Goal: Task Accomplishment & Management: Manage account settings

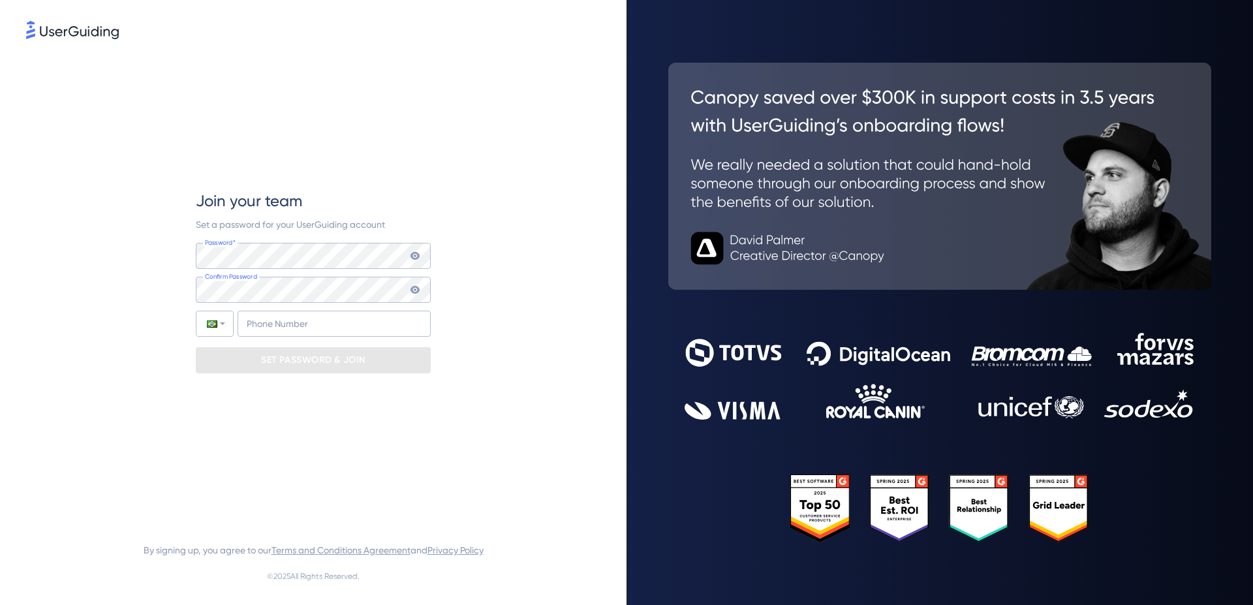
click at [508, 334] on div "Join your team Set a password for your UserGuiding account Password* Your passw…" at bounding box center [313, 282] width 574 height 480
click at [60, 24] on img at bounding box center [72, 30] width 93 height 18
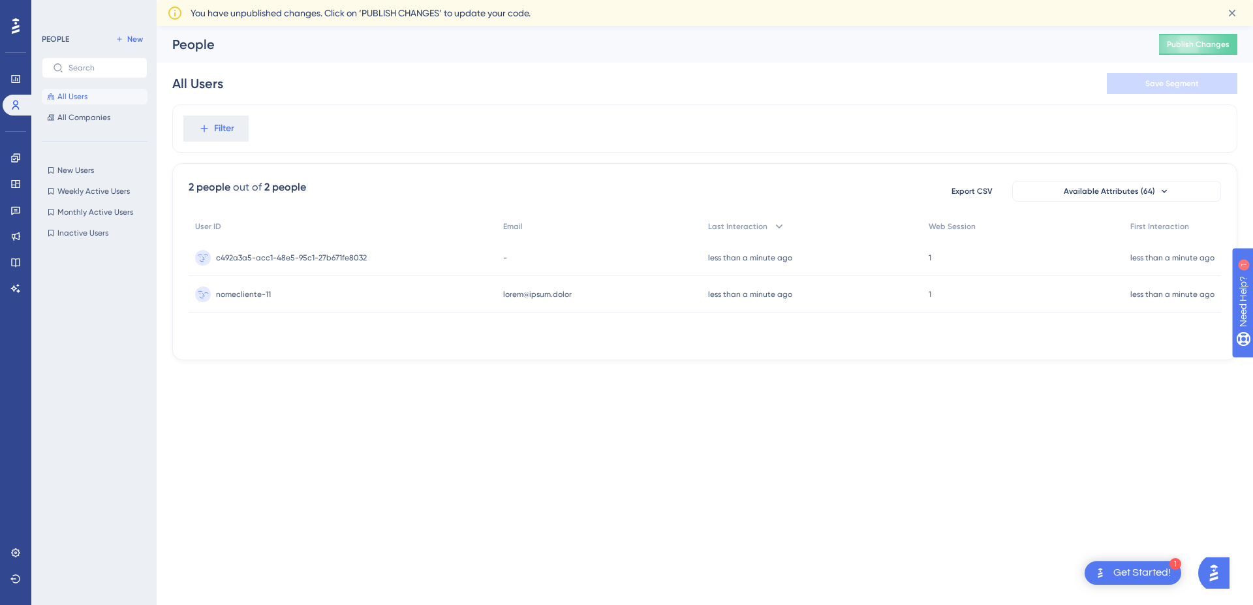
click at [247, 289] on span "nomecliente-11" at bounding box center [243, 294] width 55 height 10
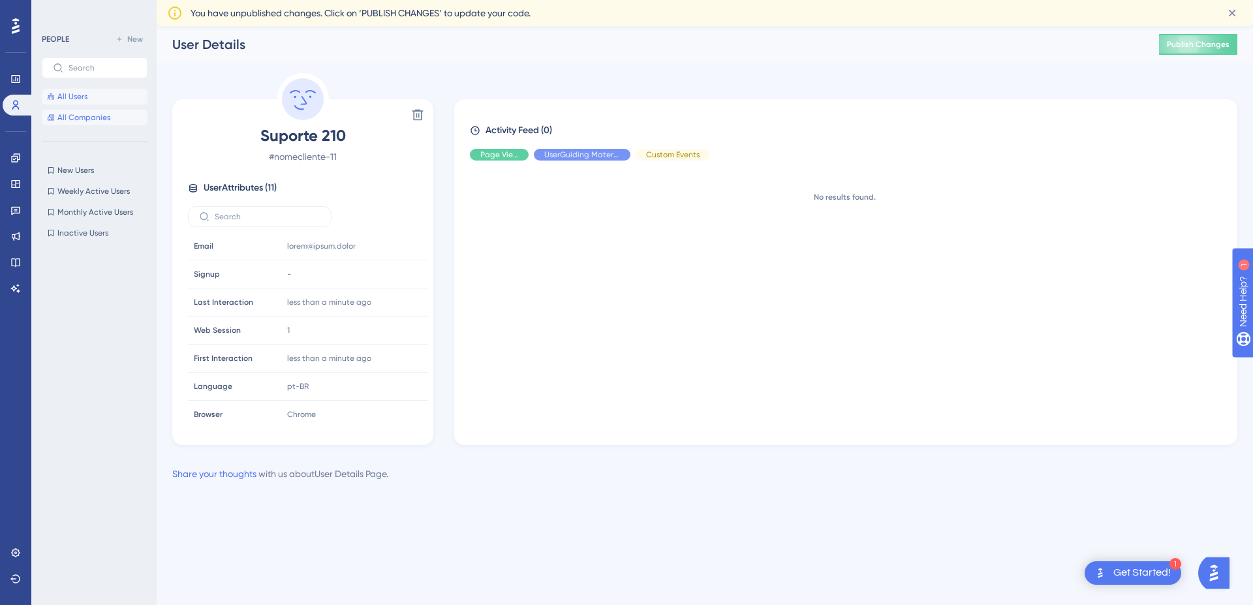
click at [95, 120] on span "All Companies" at bounding box center [83, 117] width 53 height 10
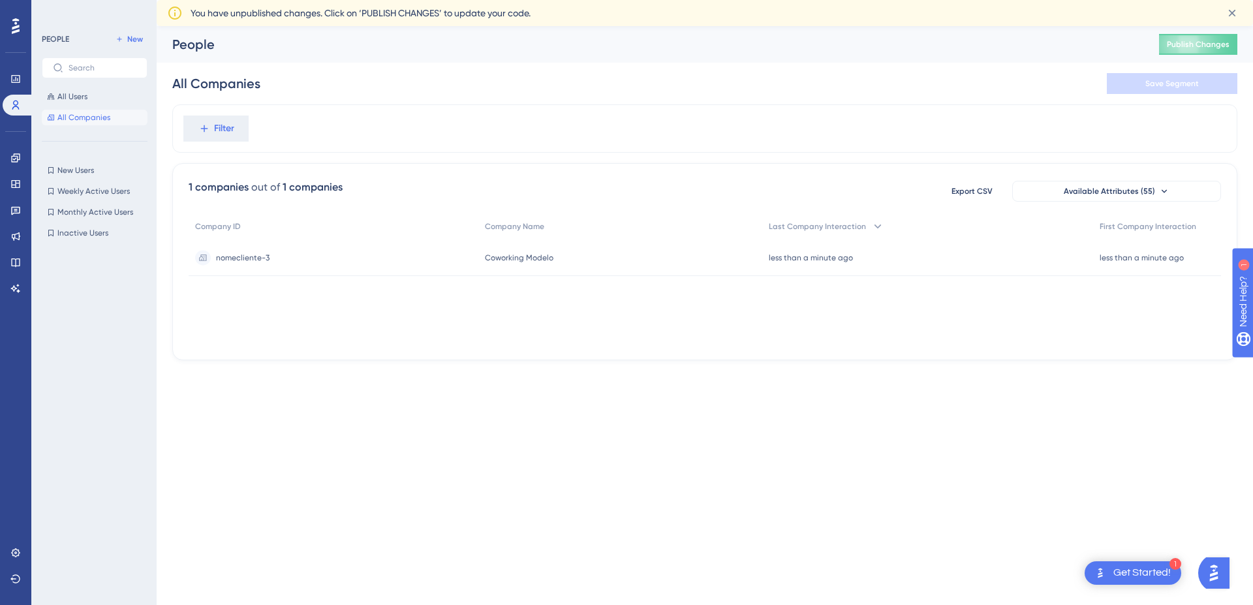
click at [255, 262] on span "nomecliente-3" at bounding box center [243, 258] width 54 height 10
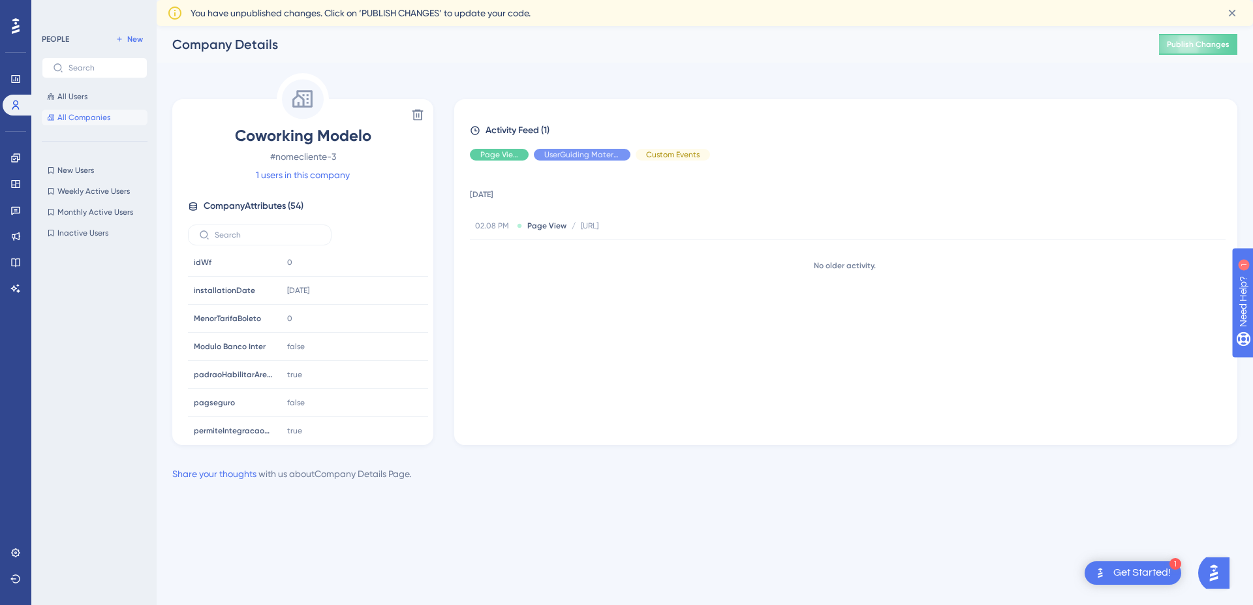
scroll to position [1324, 0]
click at [597, 399] on div "[DATE] 02.08 PM Page View / [URL] [URL] No older activity." at bounding box center [851, 297] width 762 height 253
click at [420, 108] on icon at bounding box center [417, 114] width 13 height 13
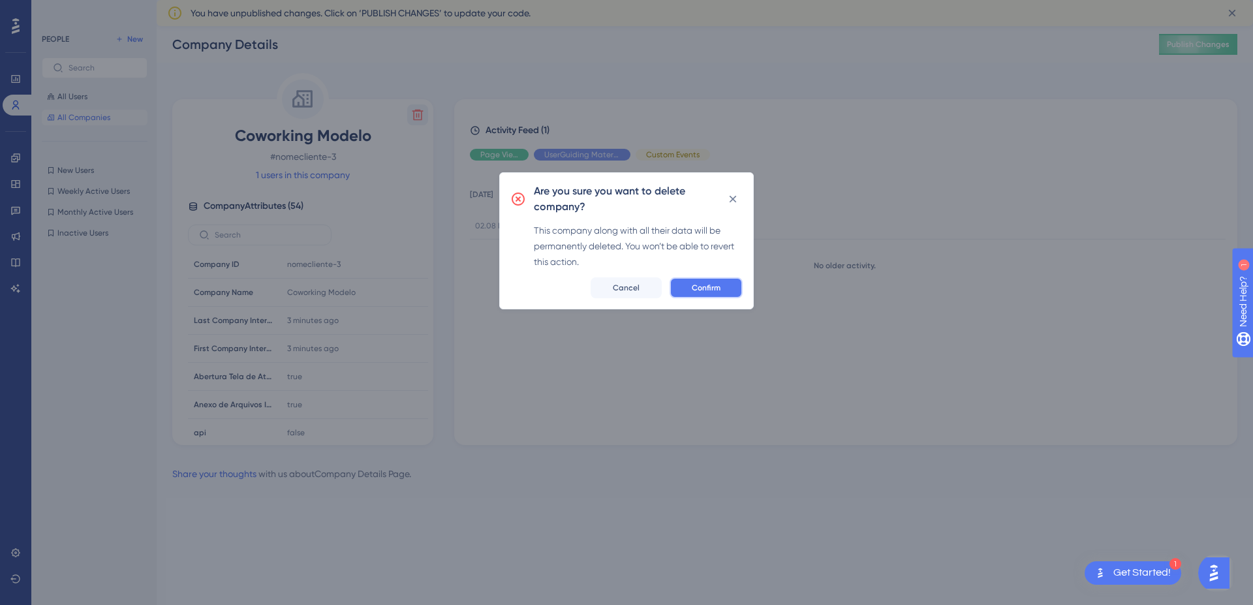
click at [707, 281] on button "Confirm" at bounding box center [706, 287] width 73 height 21
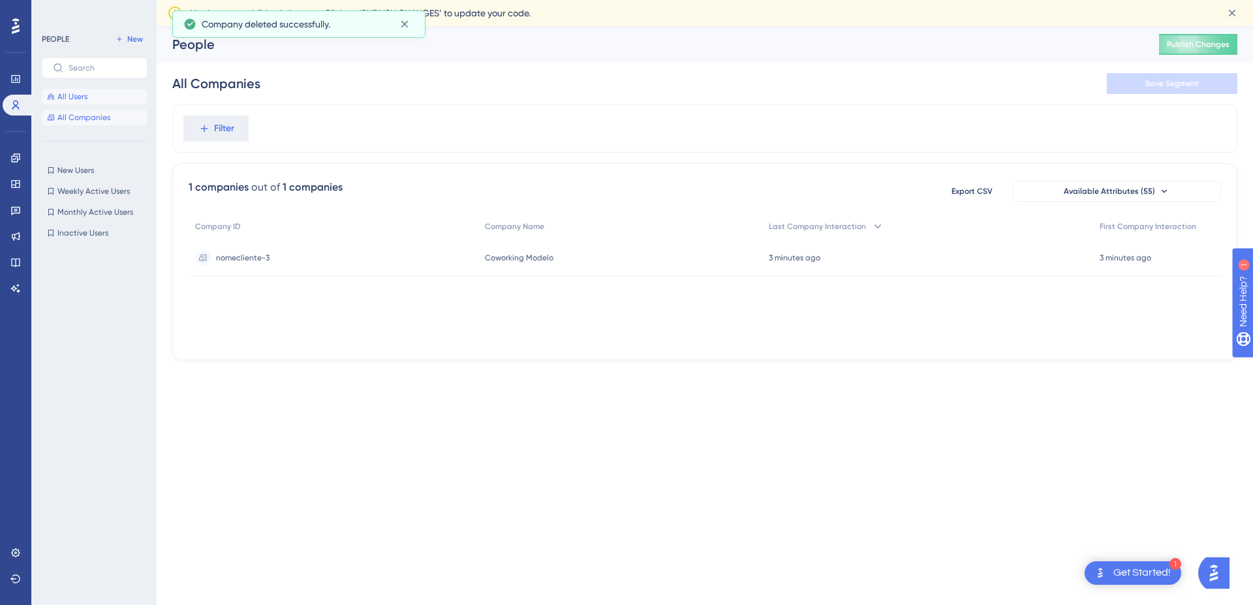
click at [91, 93] on button "All Users" at bounding box center [95, 97] width 106 height 16
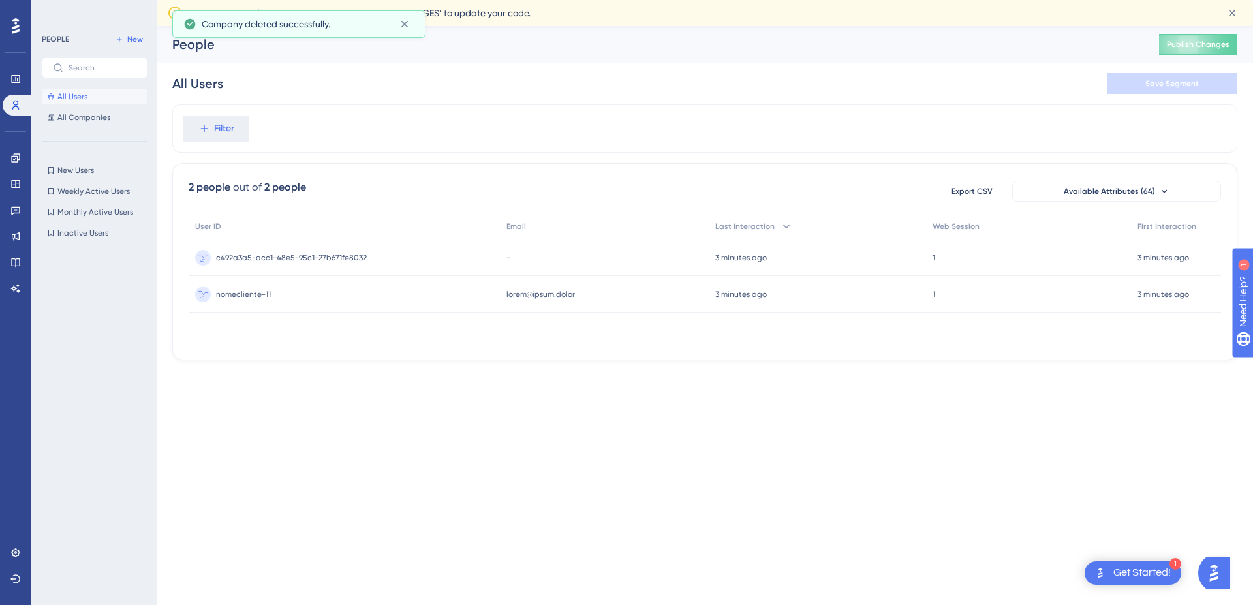
click at [325, 295] on div "nomecliente-11 nomecliente-11" at bounding box center [344, 294] width 311 height 37
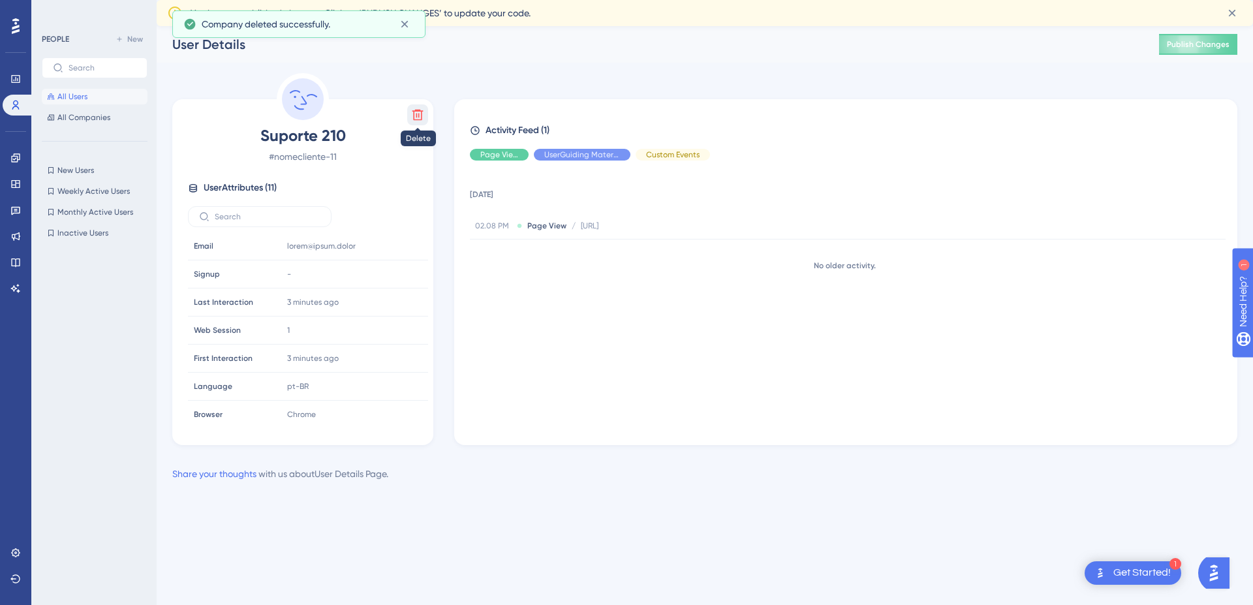
click at [413, 115] on icon at bounding box center [418, 115] width 11 height 11
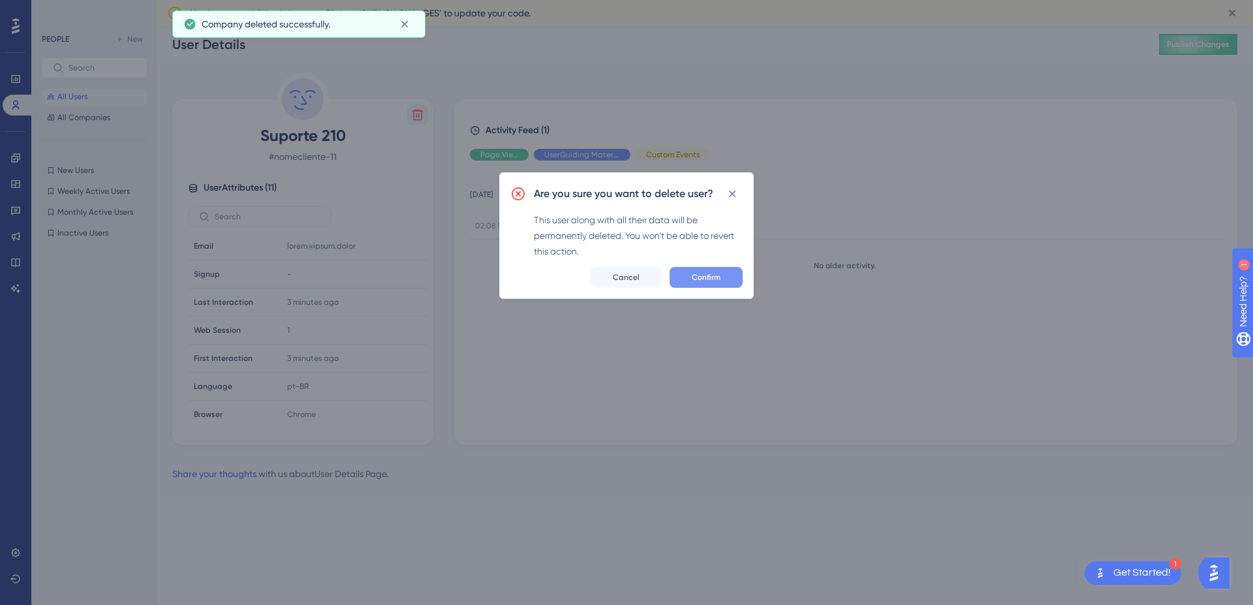
click at [699, 273] on span "Confirm" at bounding box center [706, 277] width 29 height 10
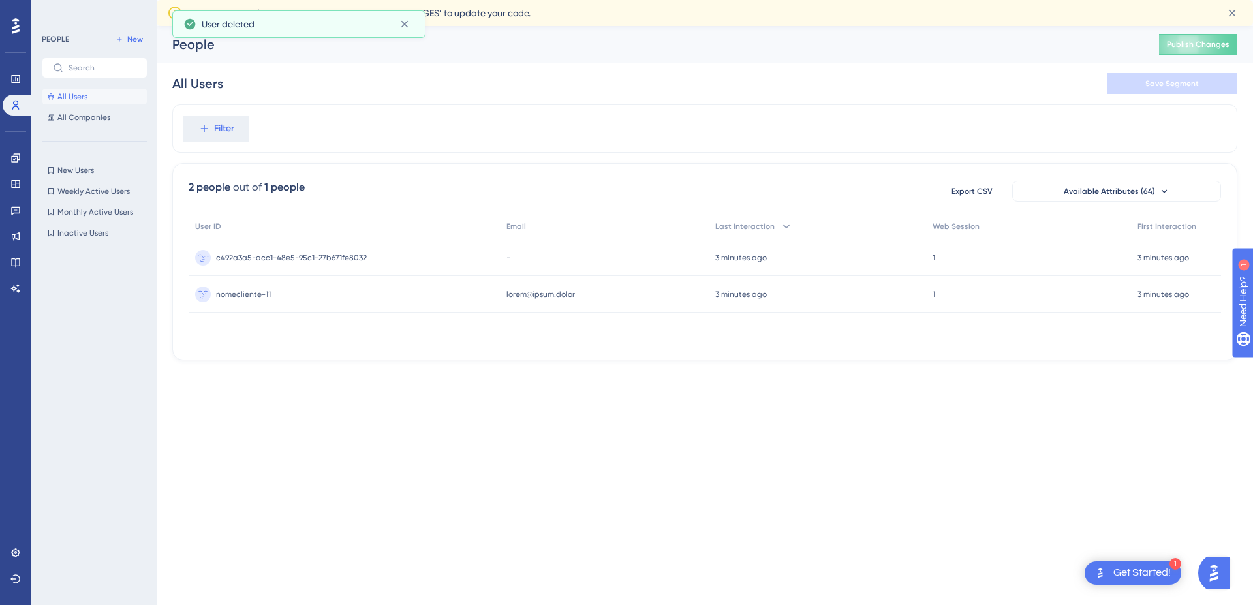
click at [301, 264] on div "c492a3a5-acc1-48e5-95c1-27b671fe8032 c492a3a5-acc1-48e5-95c1-27b671fe8032" at bounding box center [291, 258] width 151 height 37
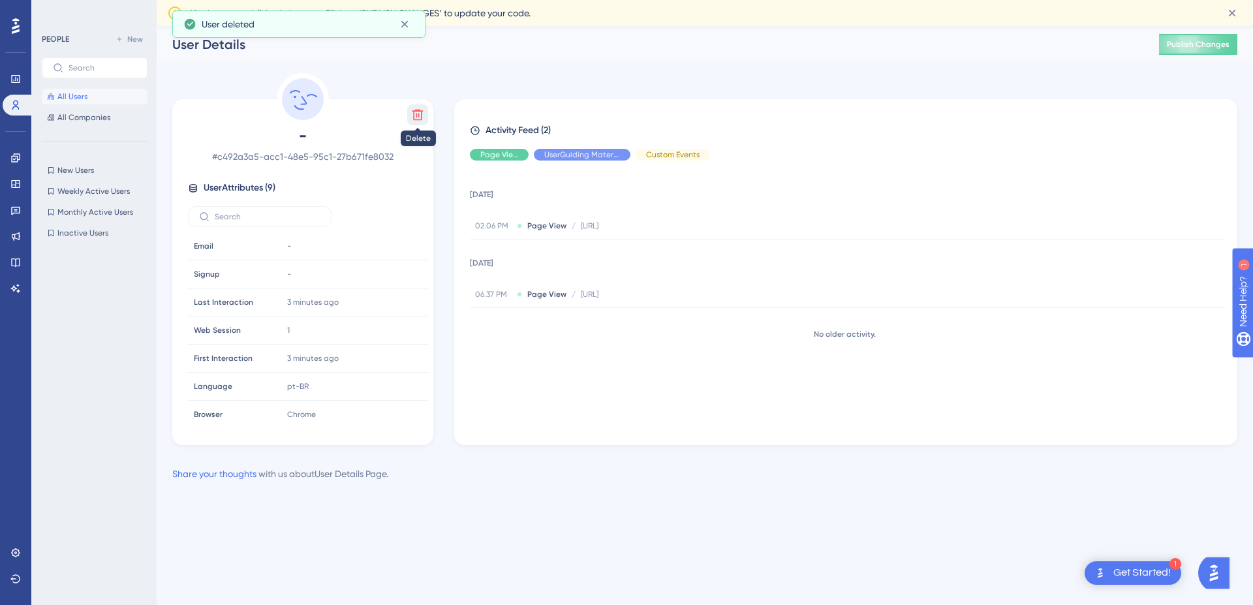
click at [423, 116] on icon at bounding box center [417, 114] width 13 height 13
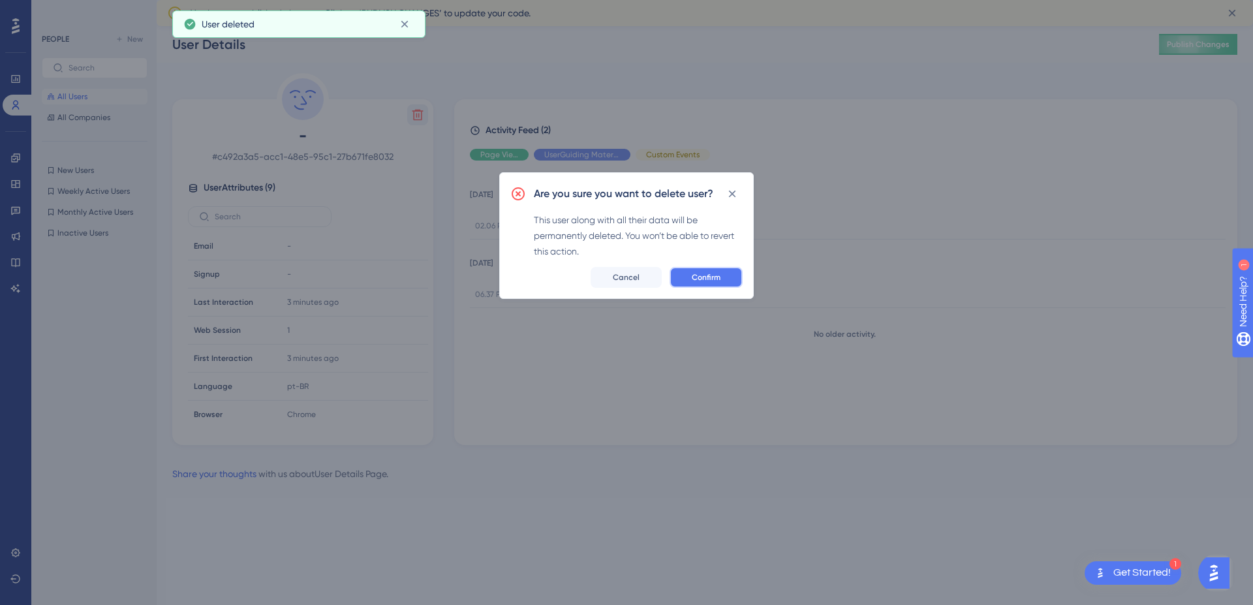
click at [706, 274] on span "Confirm" at bounding box center [706, 277] width 29 height 10
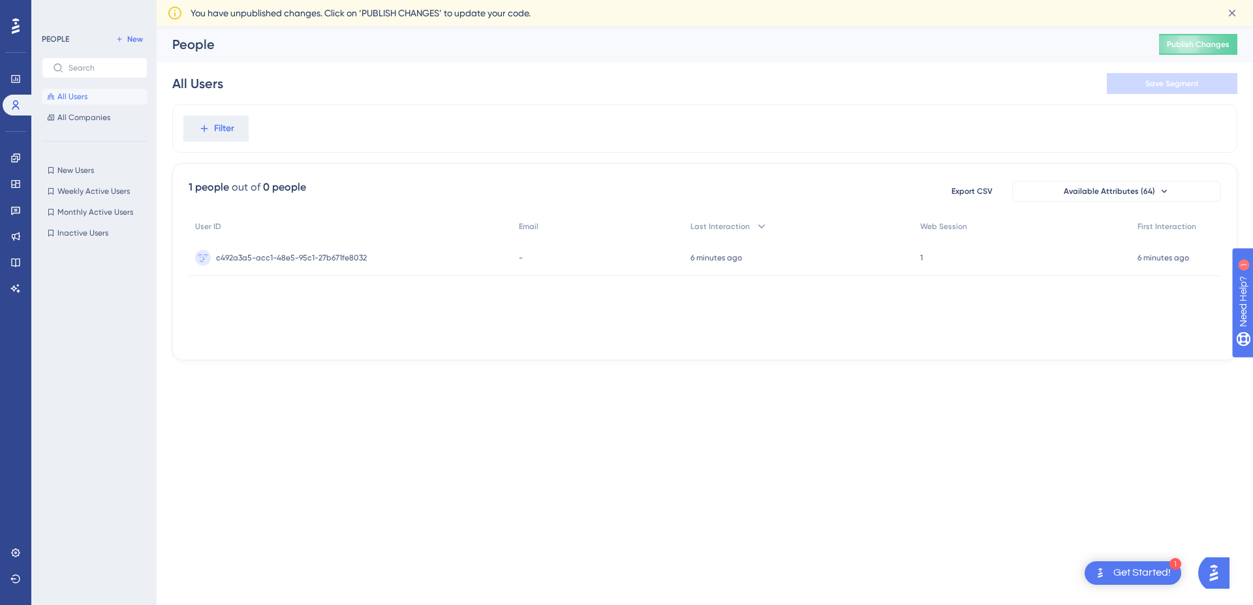
click at [82, 128] on div "PEOPLE New All Users All Companies New Users New Users Weekly Active Users Week…" at bounding box center [95, 295] width 106 height 529
click at [80, 113] on span "All Companies" at bounding box center [83, 117] width 53 height 10
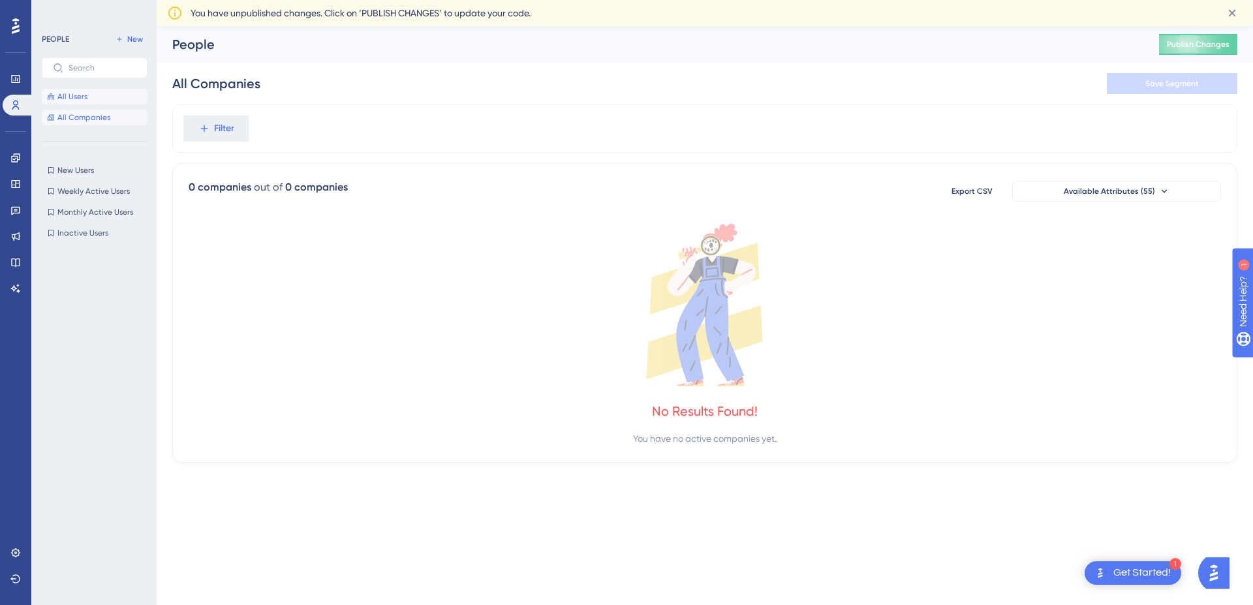
click at [84, 99] on span "All Users" at bounding box center [72, 96] width 30 height 10
click at [730, 78] on div "All Users Save Segment" at bounding box center [704, 84] width 1065 height 42
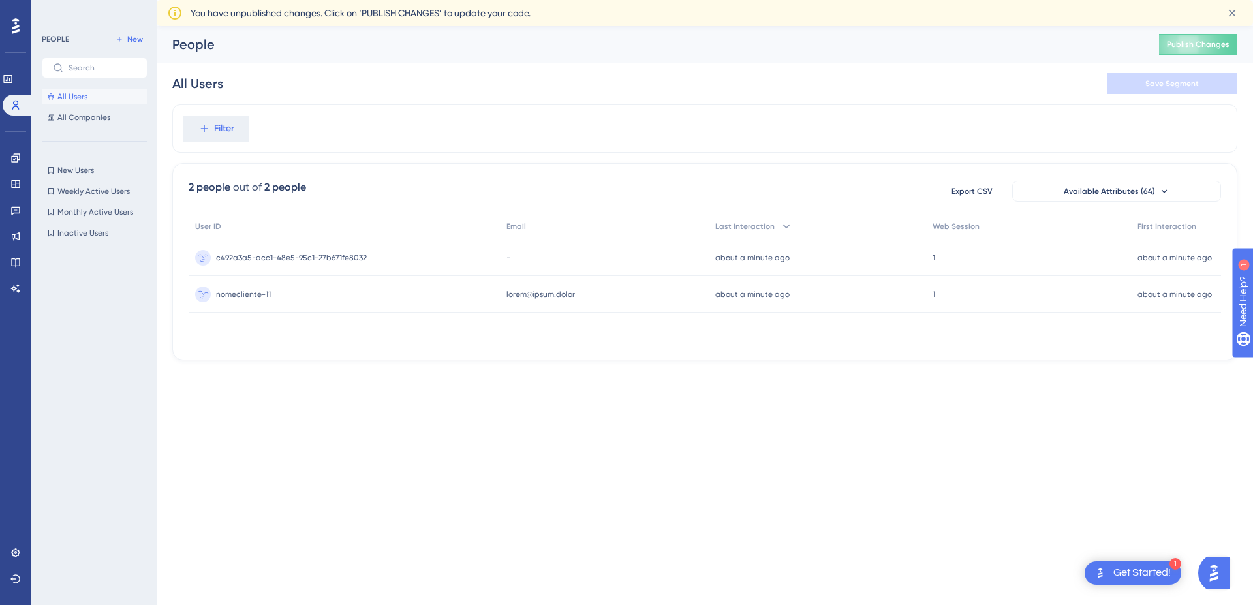
click at [242, 292] on span "nomecliente-11" at bounding box center [243, 294] width 55 height 10
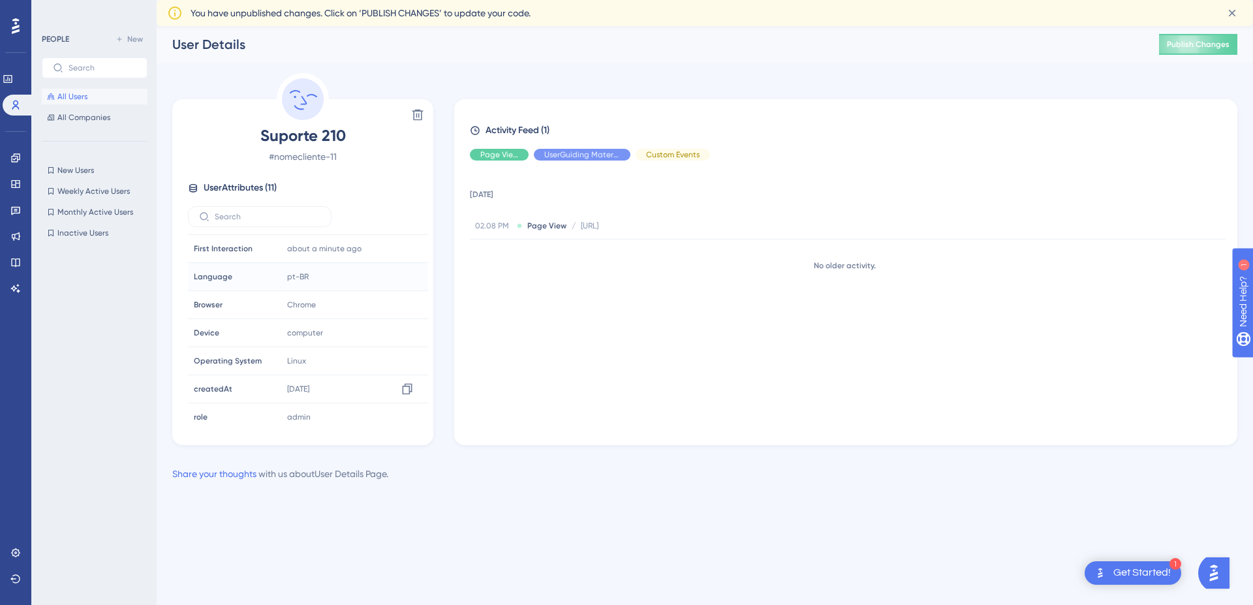
scroll to position [117, 0]
click at [87, 99] on button "All Users" at bounding box center [95, 97] width 106 height 16
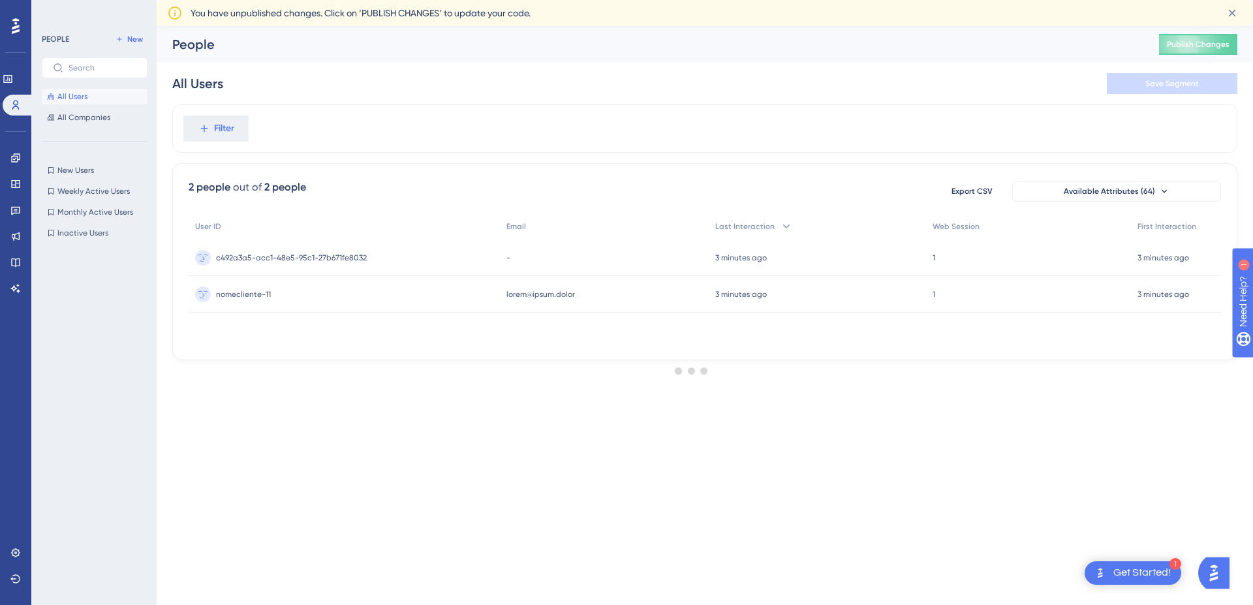
click at [249, 253] on div at bounding box center [692, 370] width 1123 height 511
click at [288, 260] on div at bounding box center [692, 370] width 1123 height 511
click at [252, 261] on span "c492a3a5-acc1-48e5-95c1-27b671fe8032" at bounding box center [291, 258] width 151 height 10
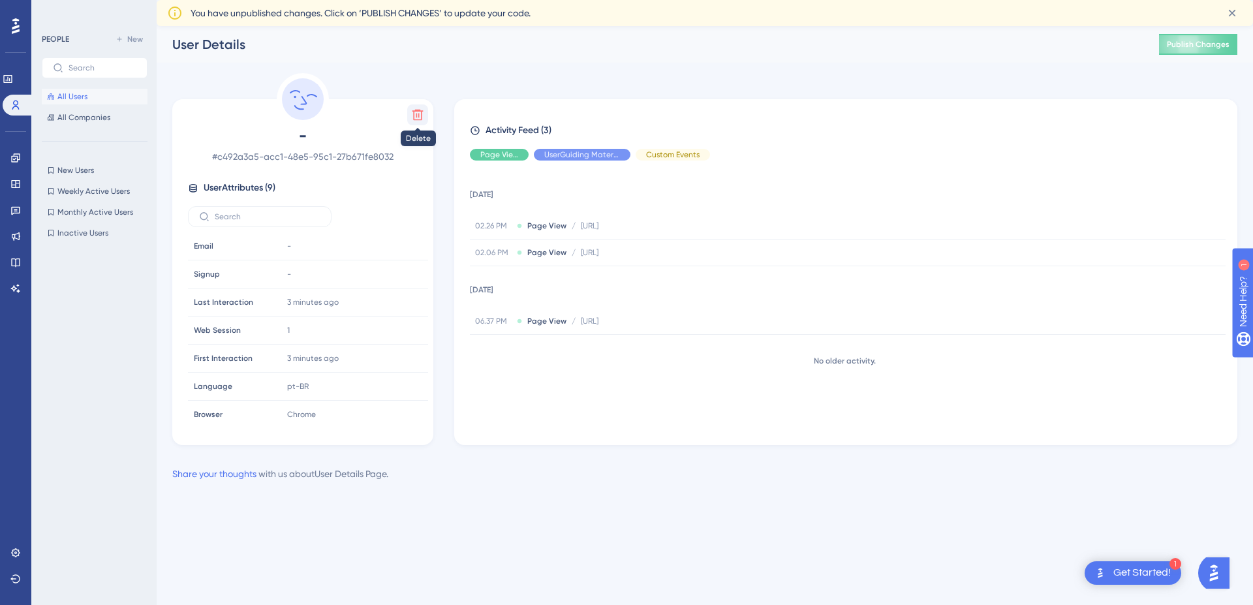
click at [422, 113] on icon at bounding box center [417, 114] width 13 height 13
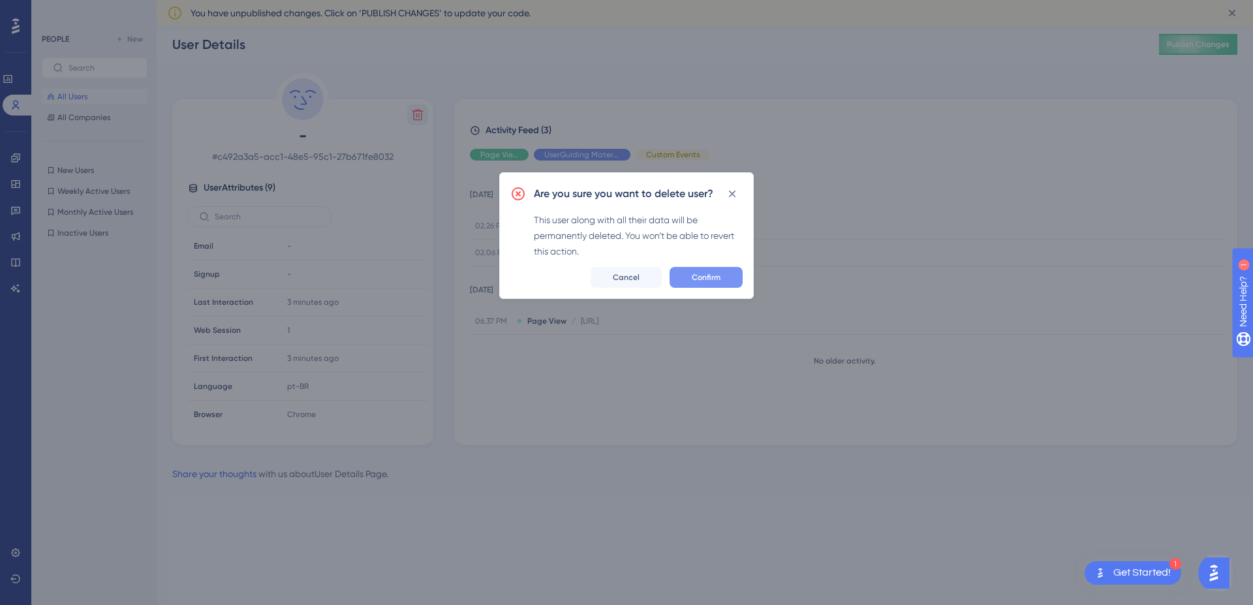
click at [701, 279] on span "Confirm" at bounding box center [706, 277] width 29 height 10
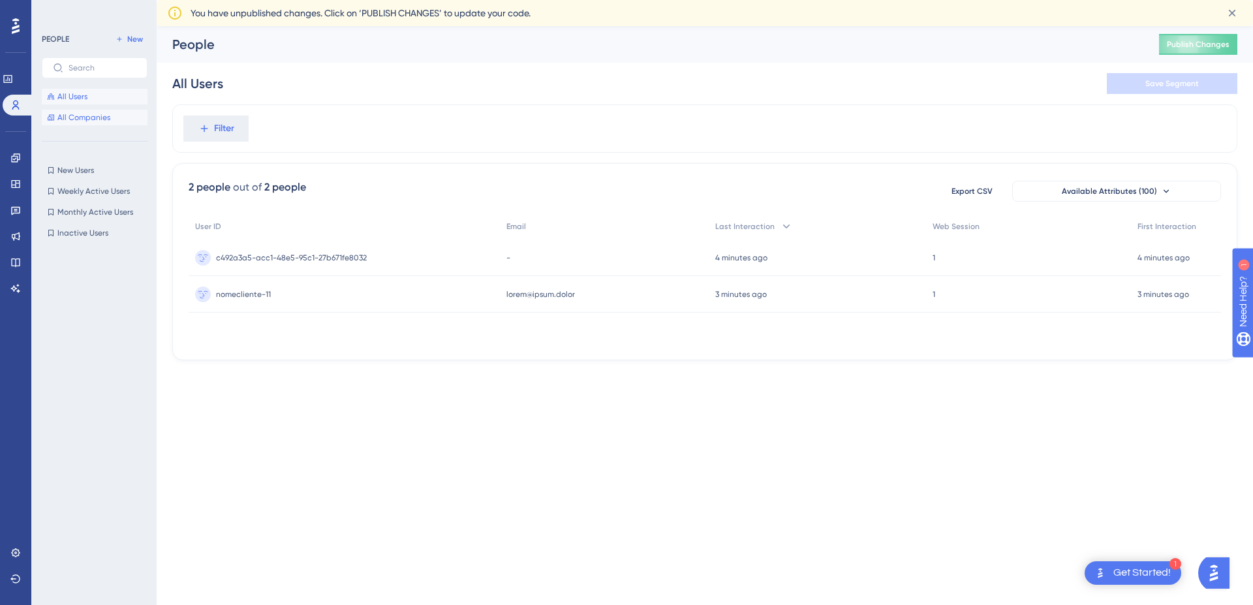
click at [108, 110] on button "All Companies" at bounding box center [95, 118] width 106 height 16
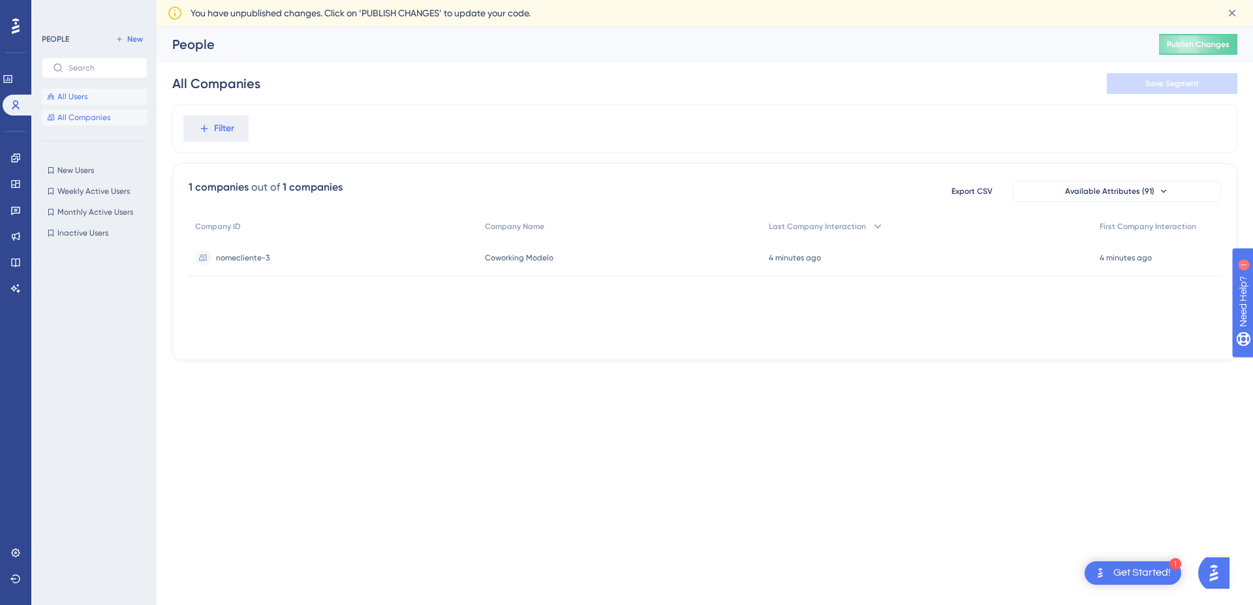
click at [74, 97] on span "All Users" at bounding box center [72, 96] width 30 height 10
